Goal: Task Accomplishment & Management: Manage account settings

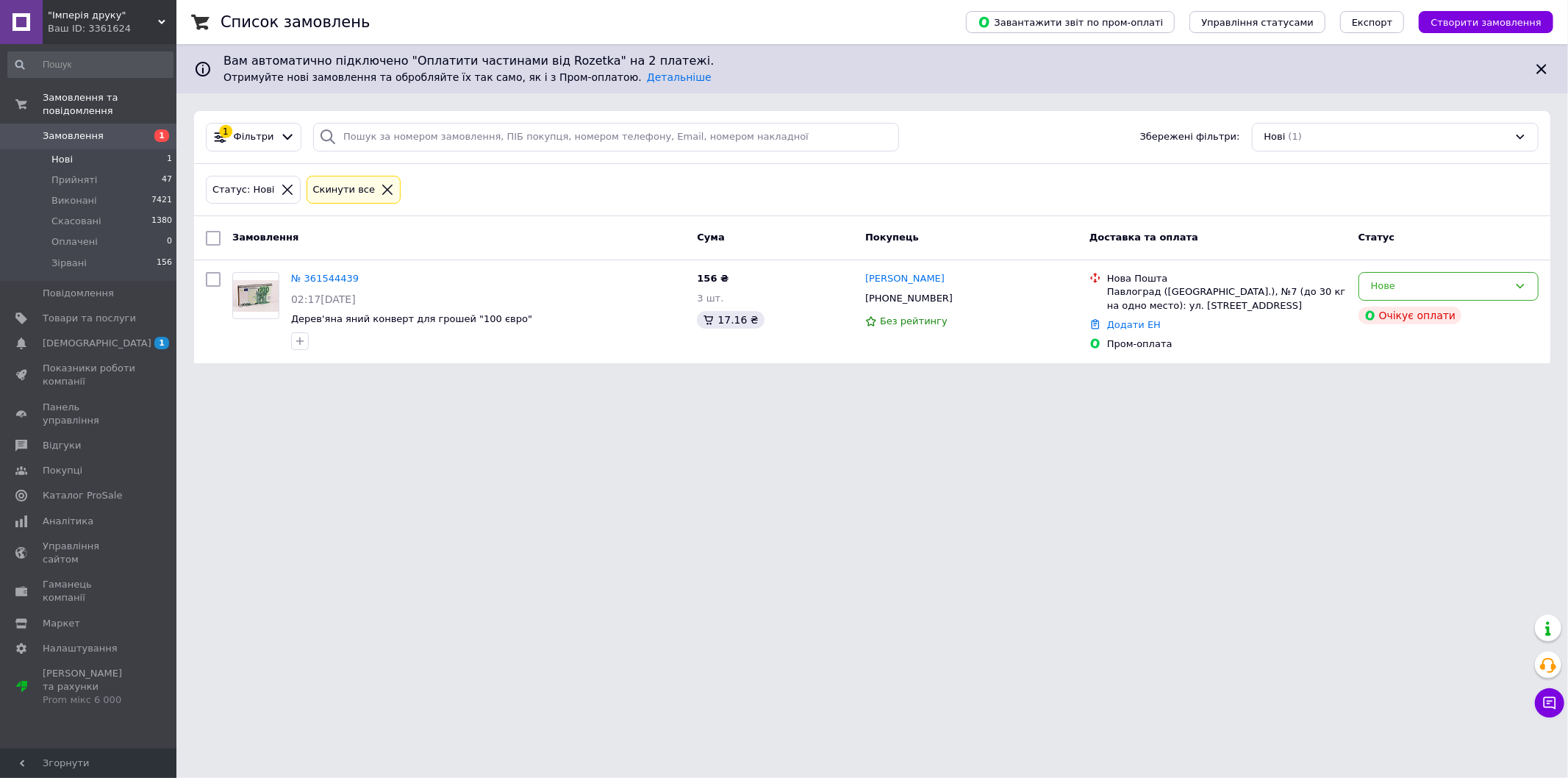
click at [1402, 140] on div "Нові (1)" at bounding box center [1395, 136] width 287 height 29
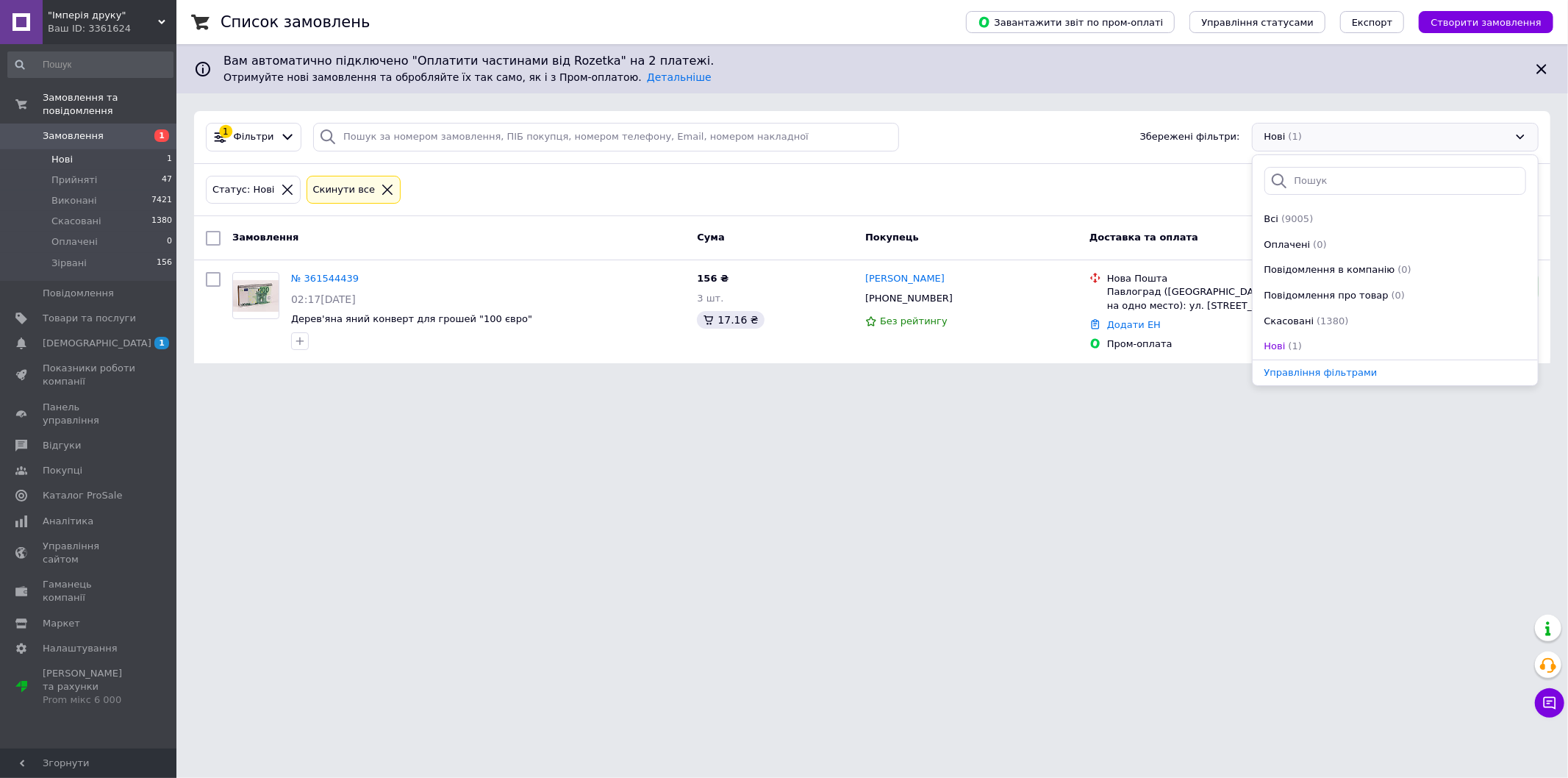
click at [1186, 381] on html ""Імперія друку" Ваш ID: 3361624 Сайт "Імперія друку" Кабінет покупця Перевірити…" at bounding box center [784, 190] width 1568 height 381
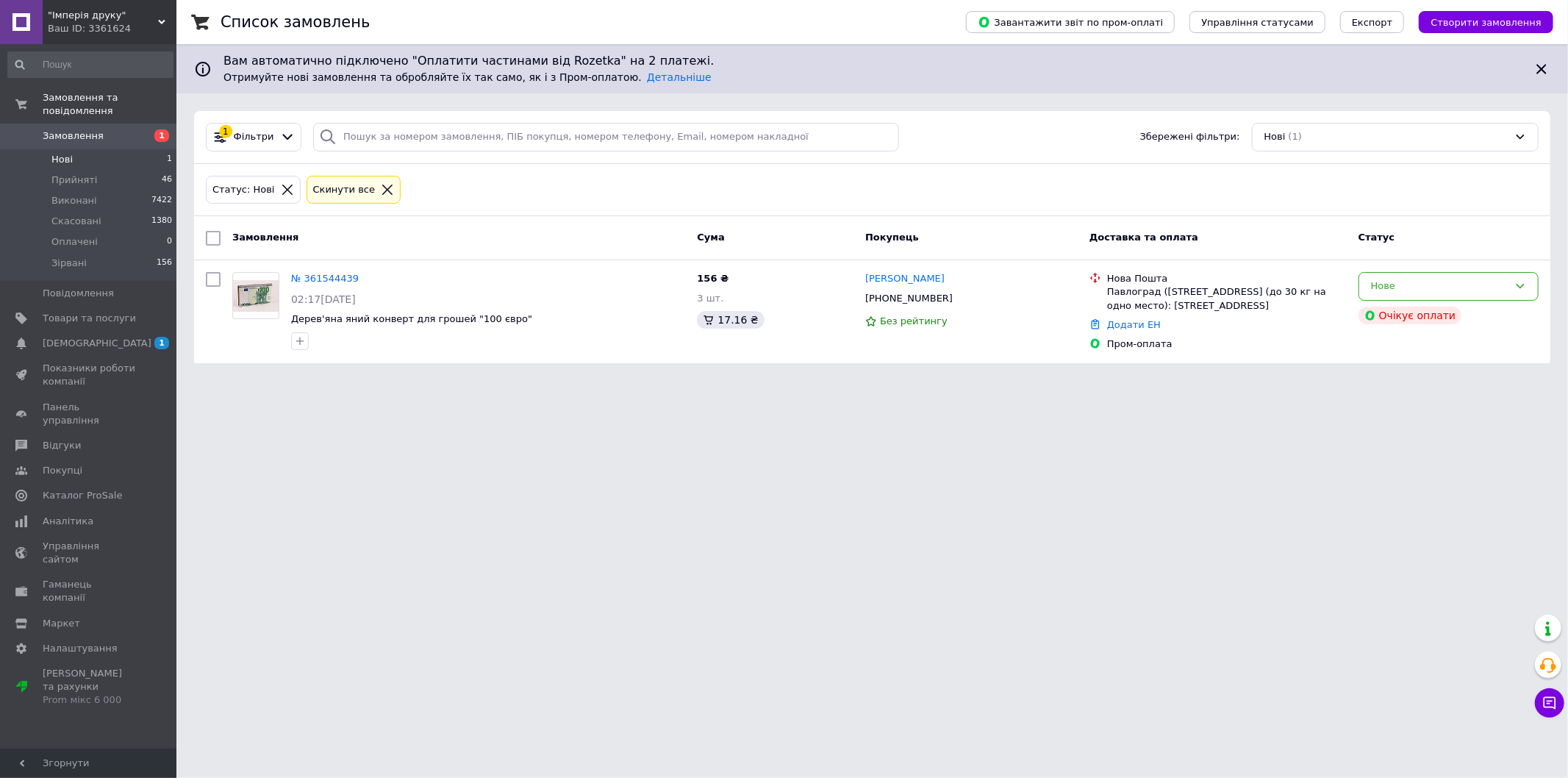
click at [76, 149] on li "Нові 1" at bounding box center [90, 159] width 181 height 21
click at [132, 231] on li "Оплачені 0" at bounding box center [90, 241] width 181 height 21
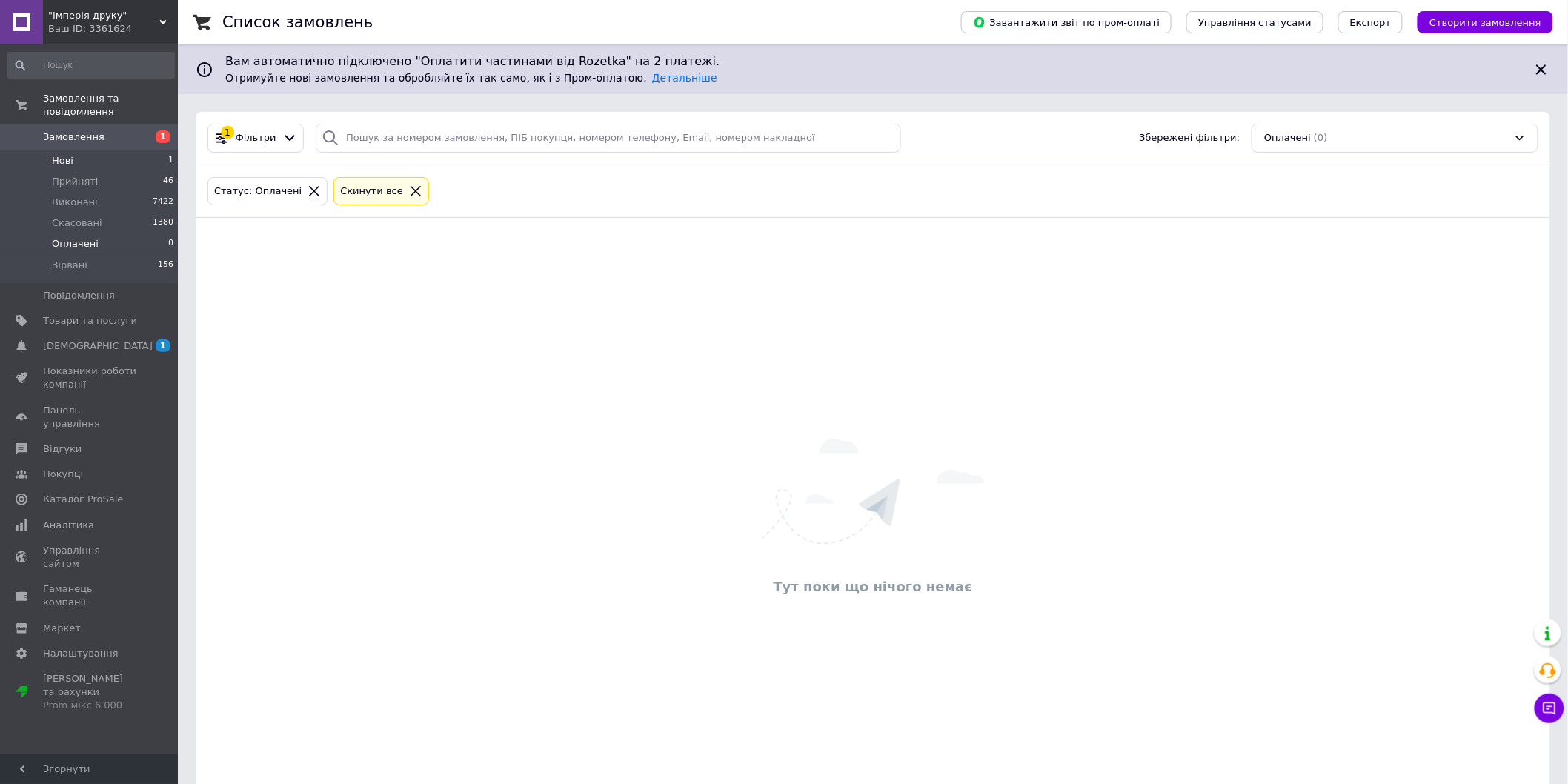
click at [130, 153] on li "Нові 1" at bounding box center [91, 160] width 182 height 21
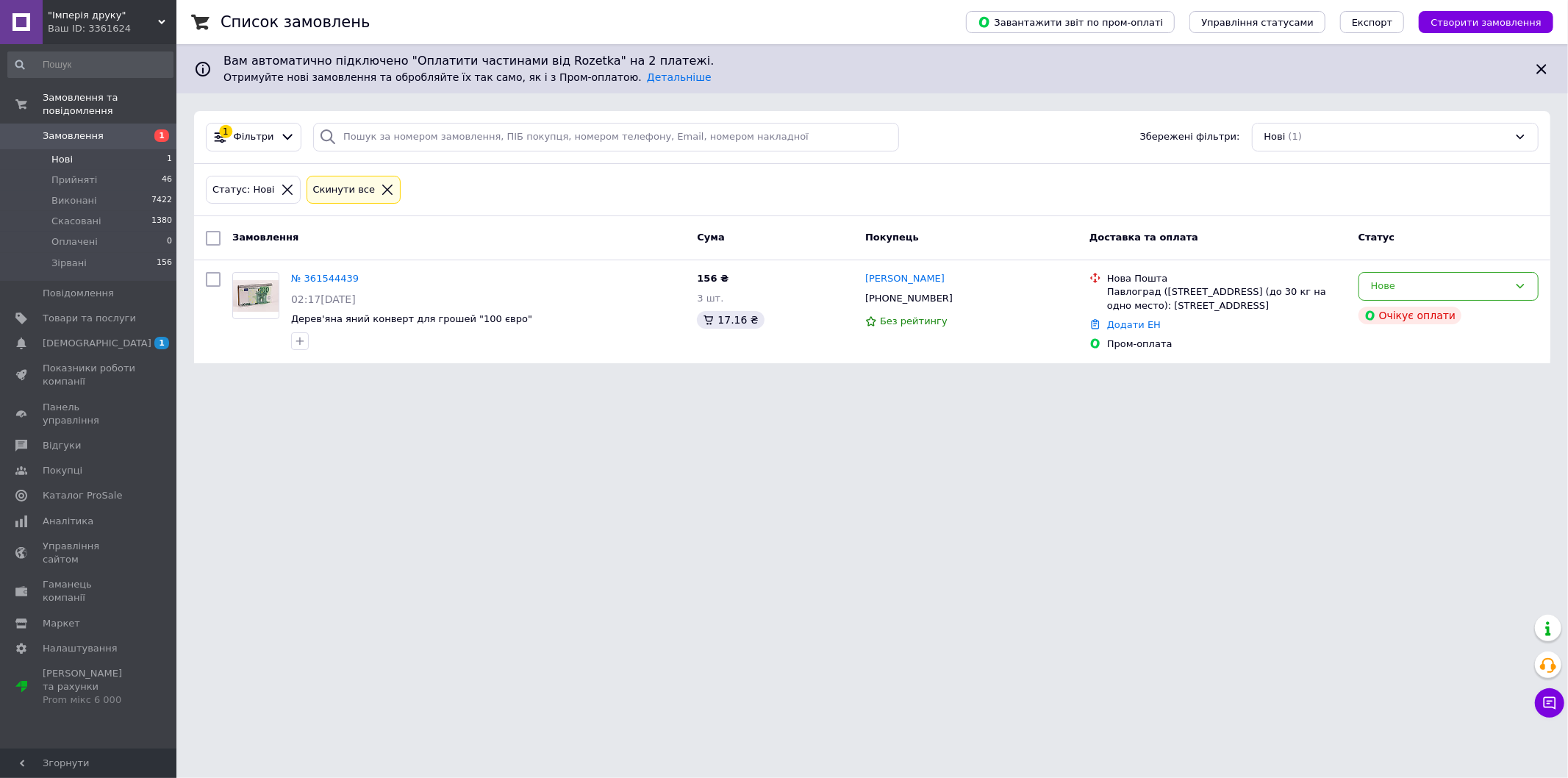
click at [57, 153] on span "Нові" at bounding box center [62, 159] width 22 height 13
click at [74, 235] on span "Оплачені" at bounding box center [74, 241] width 46 height 13
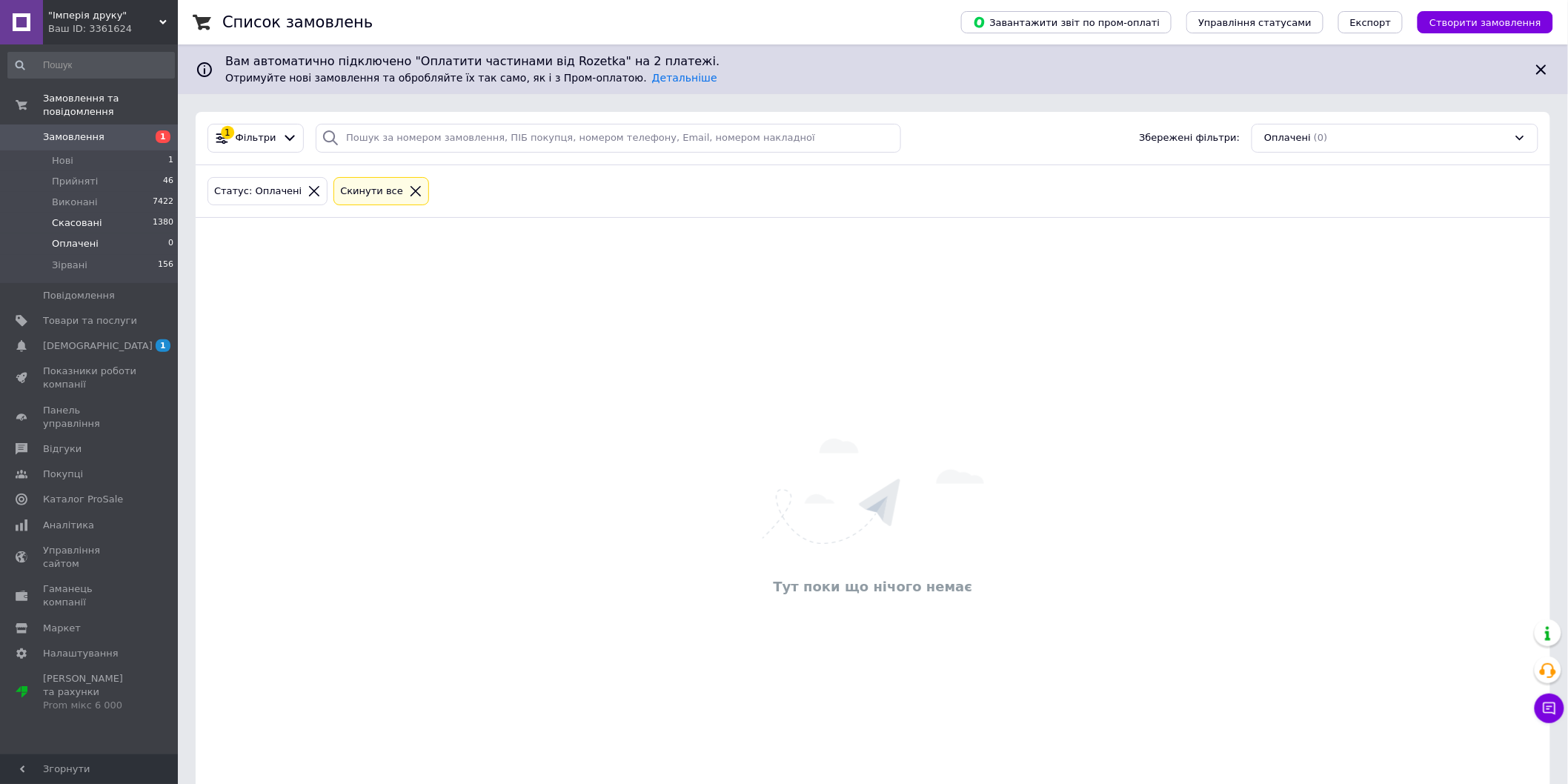
click at [94, 216] on span "Скасовані" at bounding box center [77, 222] width 51 height 13
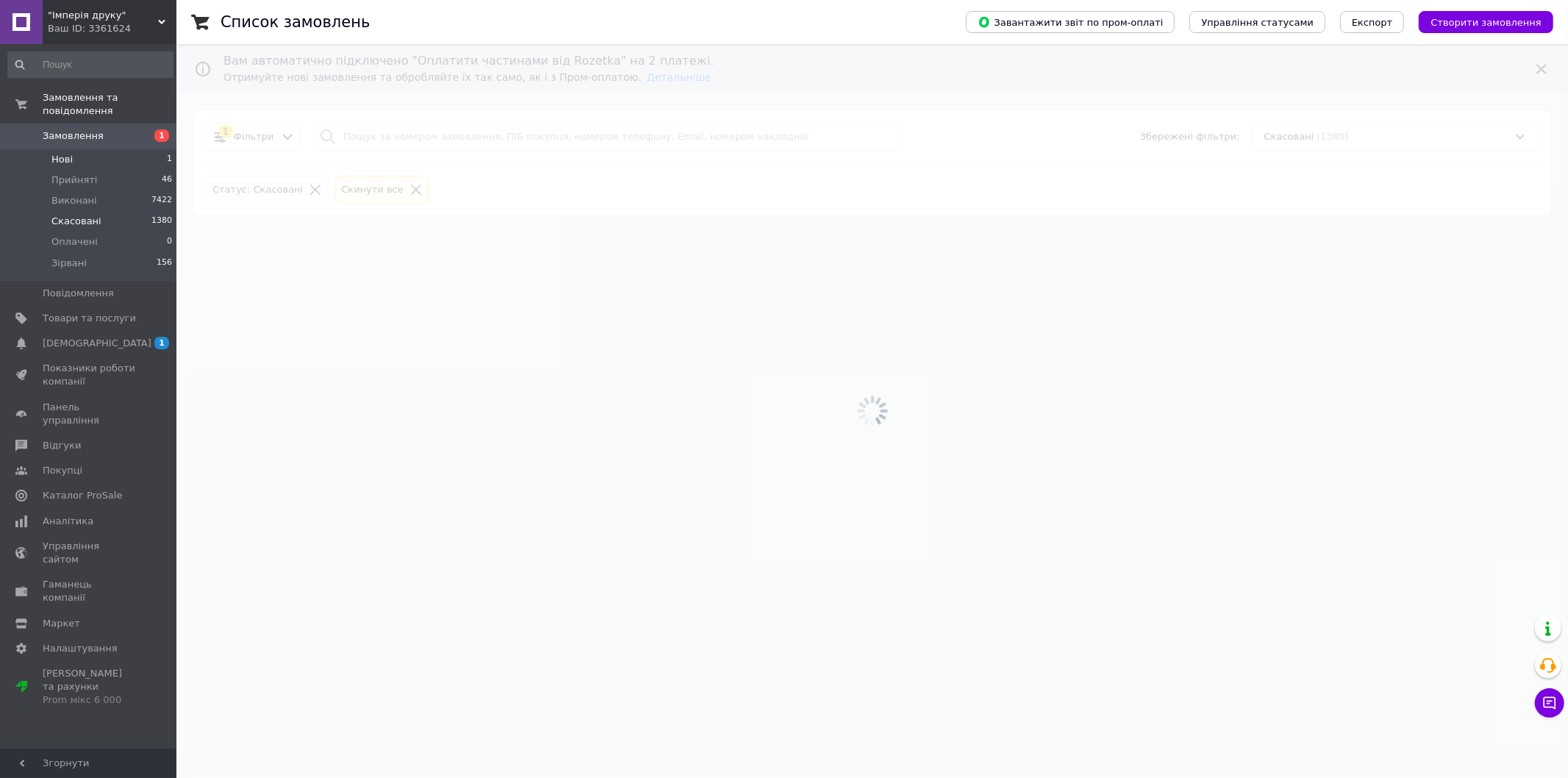
click at [121, 149] on li "Нові 1" at bounding box center [90, 159] width 181 height 21
